Goal: Find specific page/section: Find specific page/section

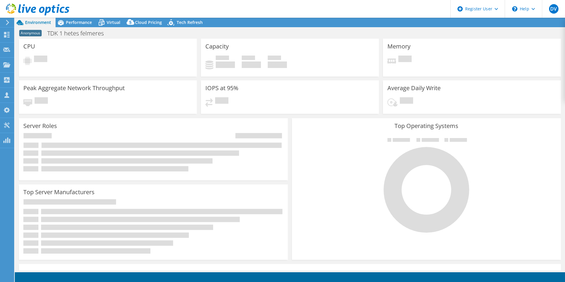
select select "USD"
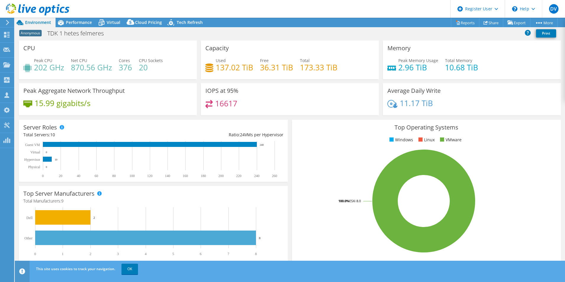
click at [216, 69] on h4 "137.02 TiB" at bounding box center [235, 67] width 38 height 7
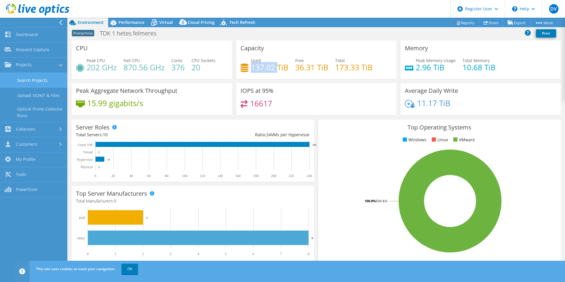
click at [18, 80] on link "Search Projects" at bounding box center [33, 80] width 67 height 15
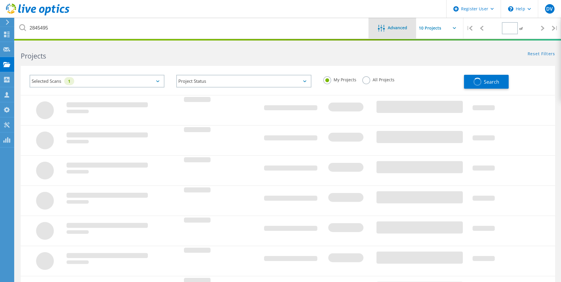
type input "1"
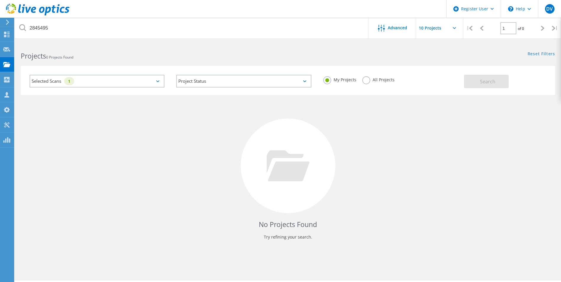
click at [365, 80] on label "All Projects" at bounding box center [378, 79] width 32 height 6
click at [0, 0] on input "All Projects" at bounding box center [0, 0] width 0 height 0
click at [514, 75] on div "Search" at bounding box center [508, 78] width 88 height 19
click at [497, 79] on button "Search" at bounding box center [486, 81] width 45 height 13
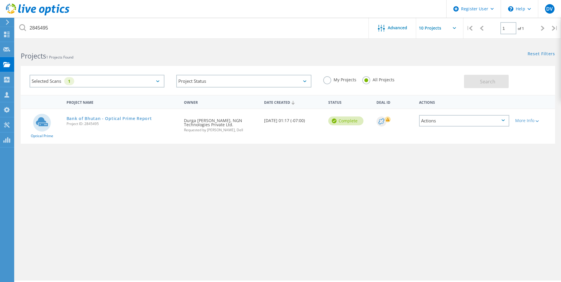
click at [152, 117] on div "Bank of Bhutan - Optical Prime Report Project ID: 2845495" at bounding box center [123, 120] width 118 height 22
click at [146, 116] on link "Bank of Bhutan - Optical Prime Report" at bounding box center [108, 118] width 85 height 4
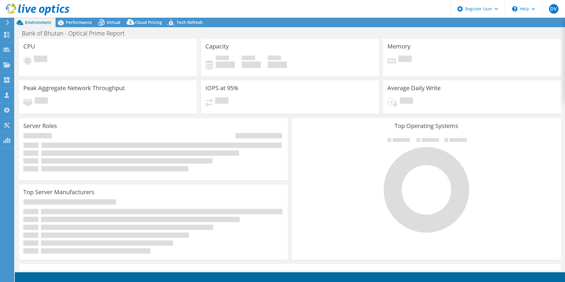
select select "USD"
